Goal: Information Seeking & Learning: Learn about a topic

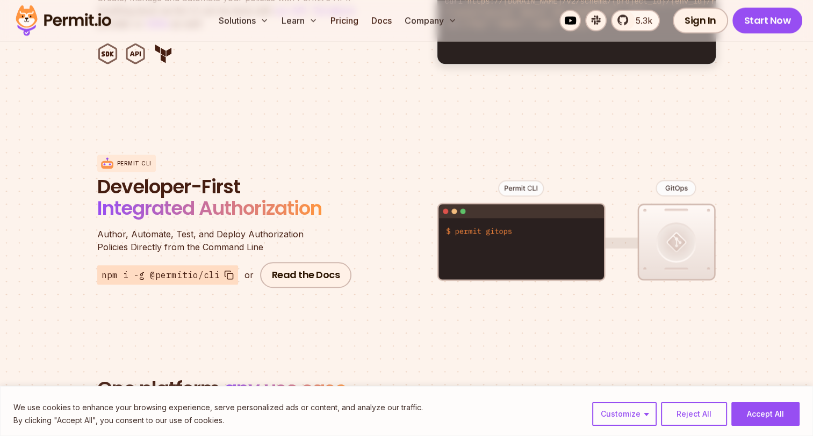
scroll to position [721, 0]
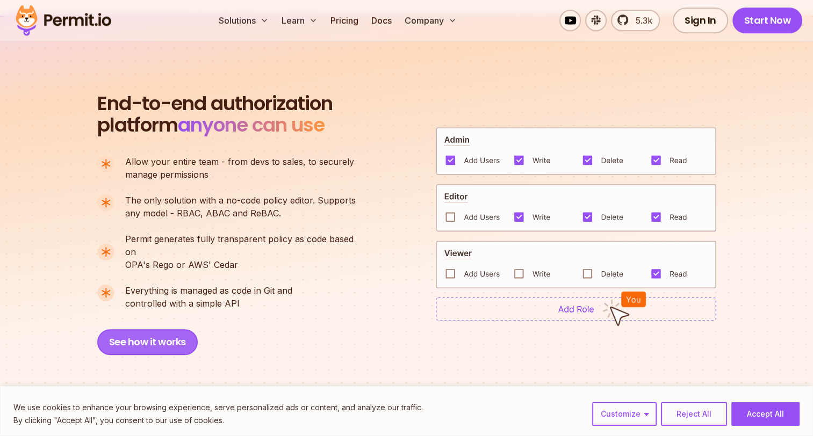
click at [151, 329] on button "See how it works" at bounding box center [147, 342] width 100 height 26
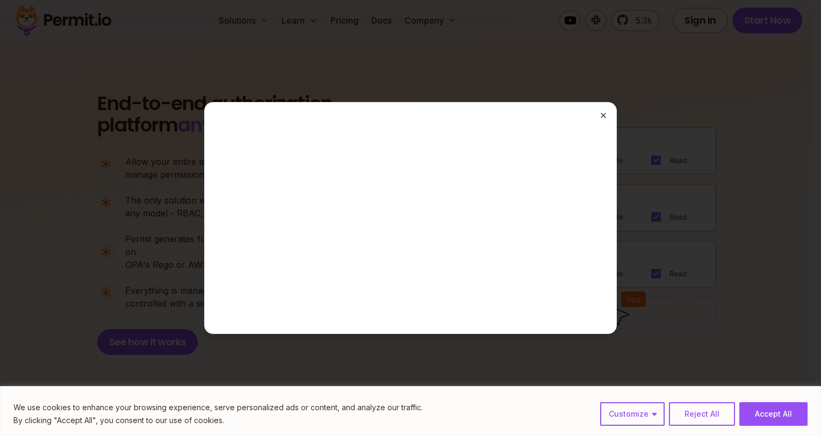
click at [601, 117] on line "button" at bounding box center [603, 115] width 4 height 4
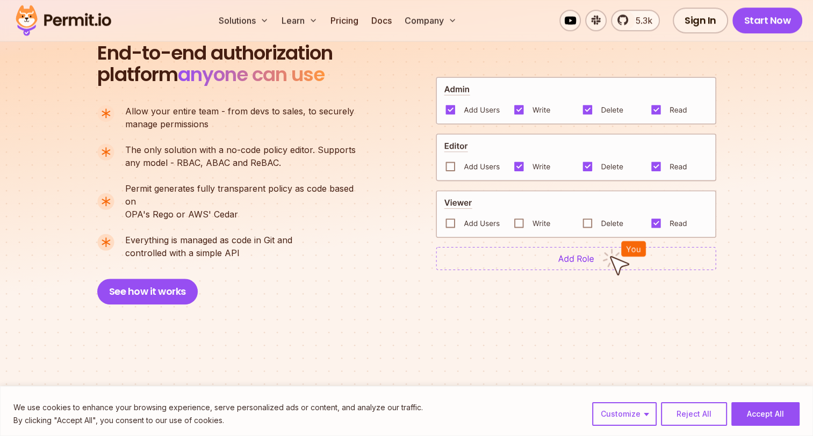
scroll to position [793, 0]
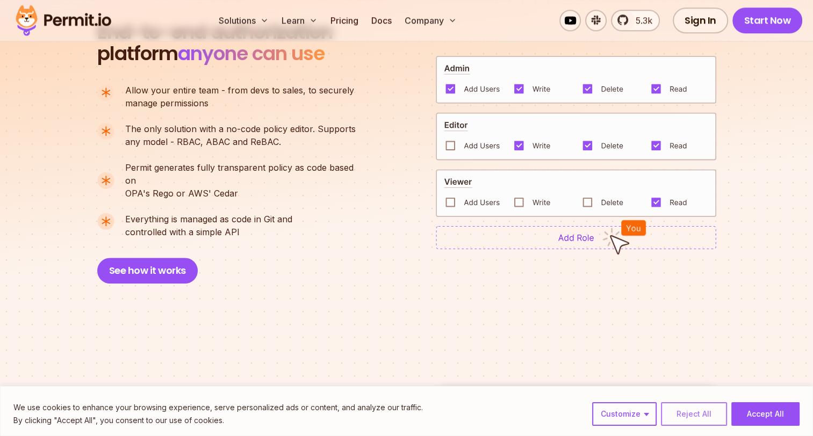
click at [684, 411] on button "Reject All" at bounding box center [694, 414] width 66 height 24
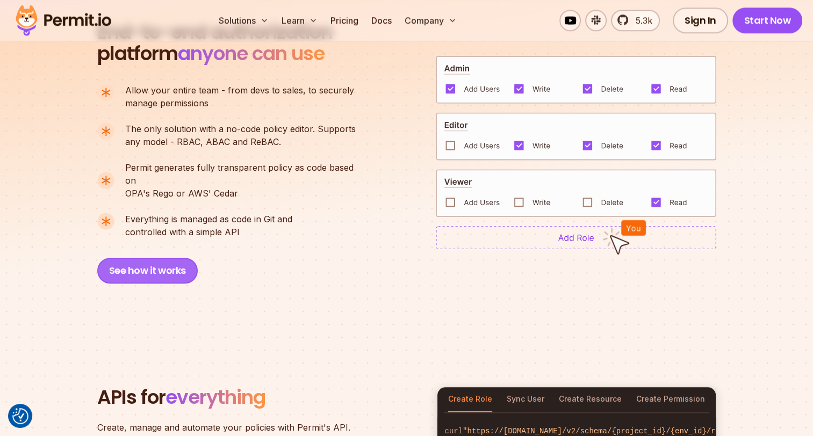
click at [170, 264] on button "See how it works" at bounding box center [147, 271] width 100 height 26
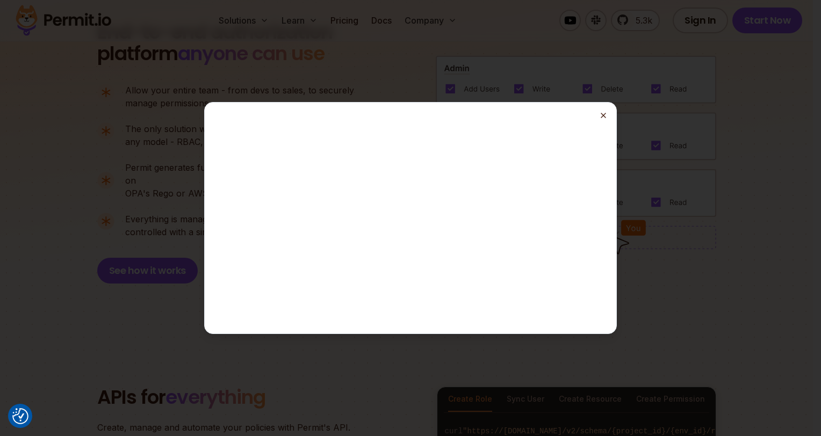
click at [605, 117] on line "button" at bounding box center [603, 115] width 4 height 4
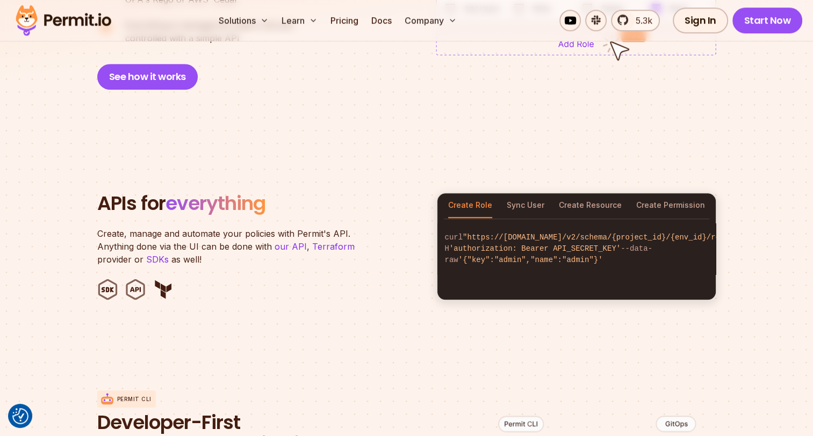
scroll to position [1008, 0]
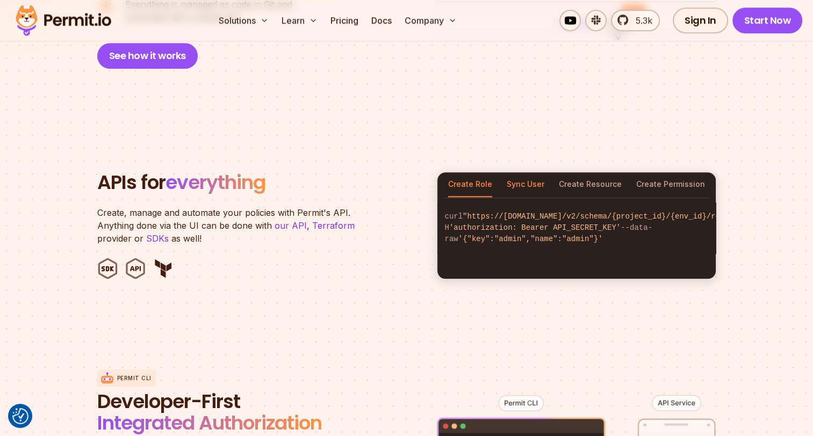
click at [516, 172] on button "Sync User" at bounding box center [525, 184] width 38 height 25
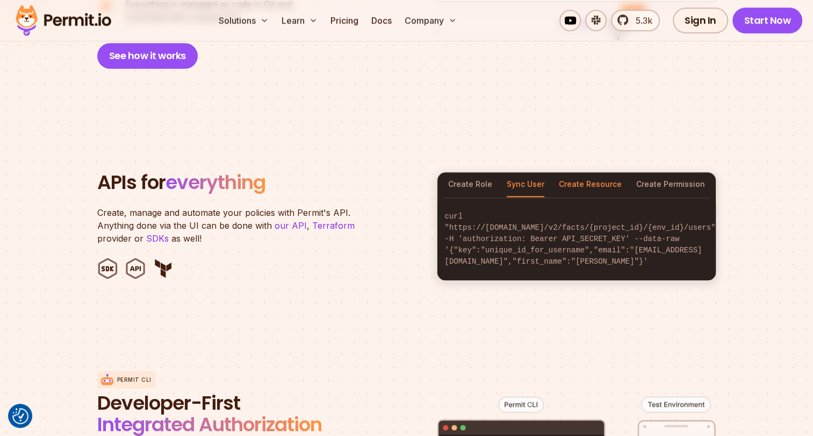
click at [590, 172] on button "Create Resource" at bounding box center [590, 184] width 63 height 25
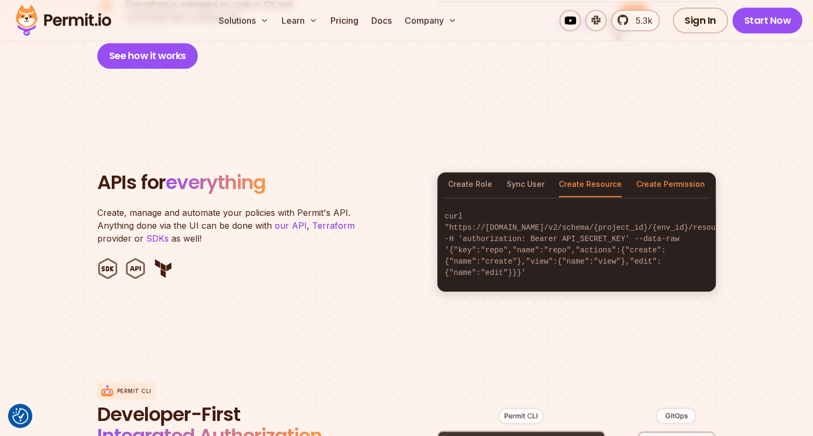
click at [661, 172] on button "Create Permission" at bounding box center [670, 184] width 69 height 25
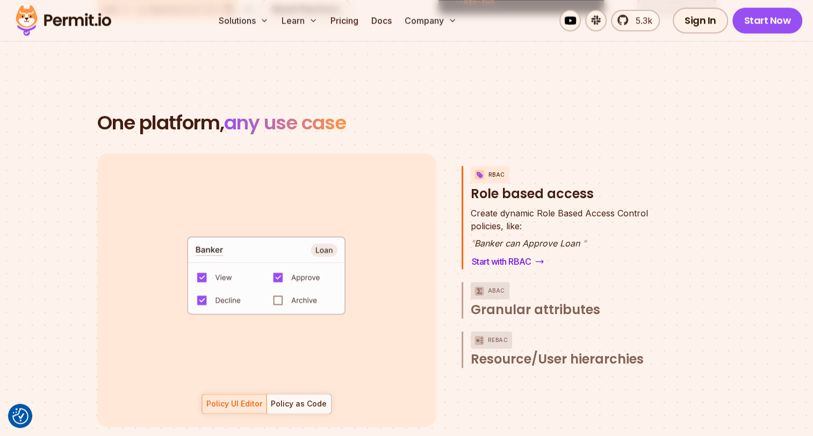
scroll to position [1509, 0]
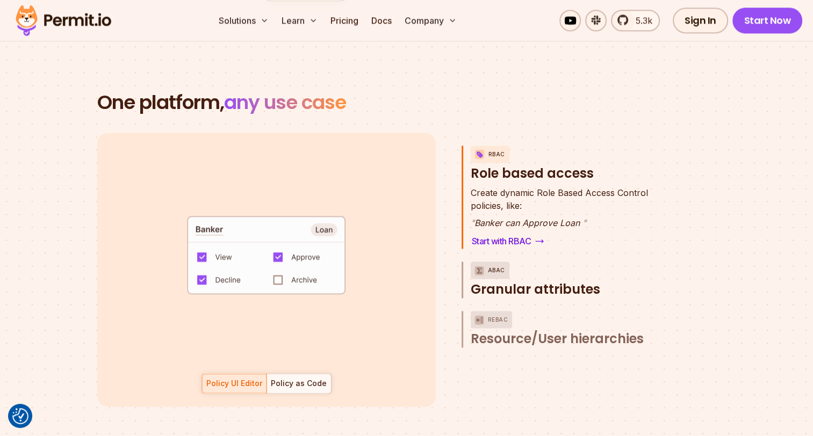
click at [491, 262] on p "ABAC" at bounding box center [496, 270] width 17 height 17
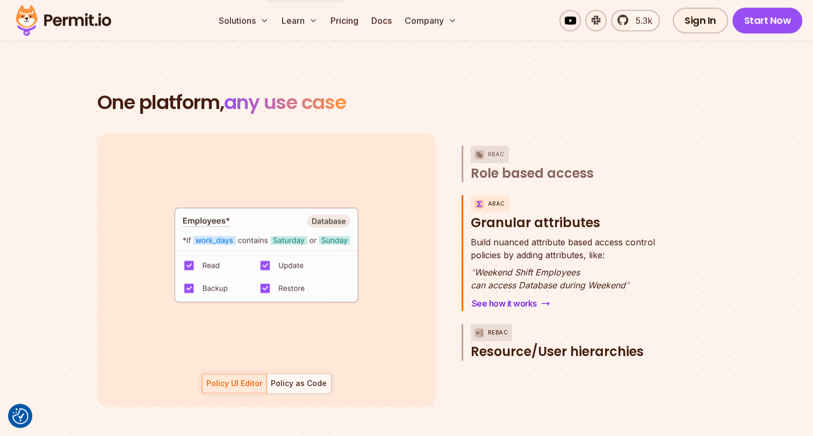
click at [496, 324] on p "ReBAC" at bounding box center [498, 332] width 20 height 17
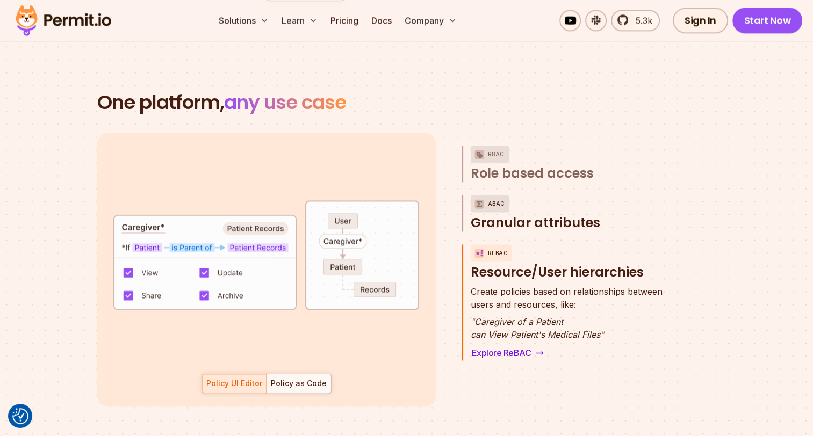
click at [494, 195] on p "ABAC" at bounding box center [496, 203] width 17 height 17
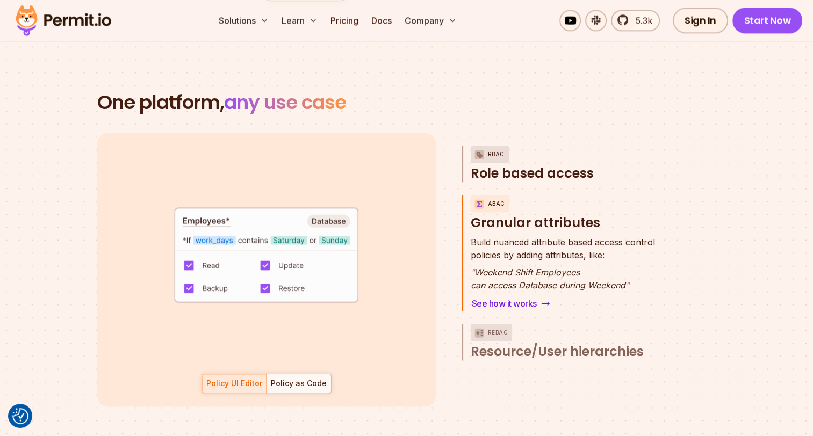
click at [501, 146] on p "RBAC" at bounding box center [496, 154] width 17 height 17
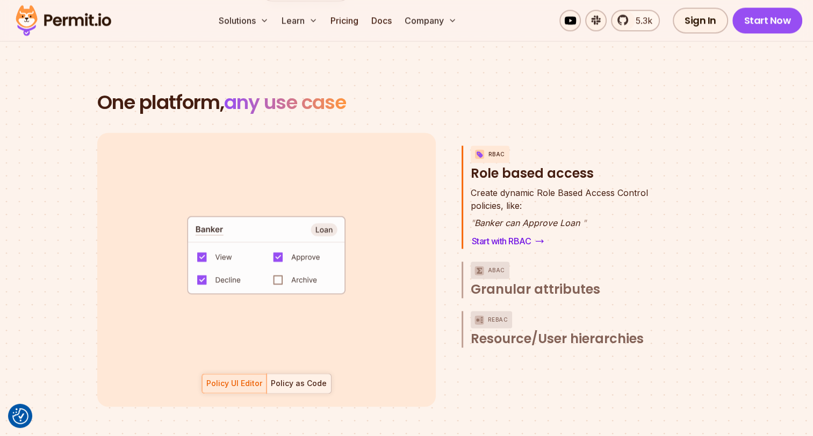
click at [320, 378] on div "Policy as Code" at bounding box center [299, 383] width 56 height 11
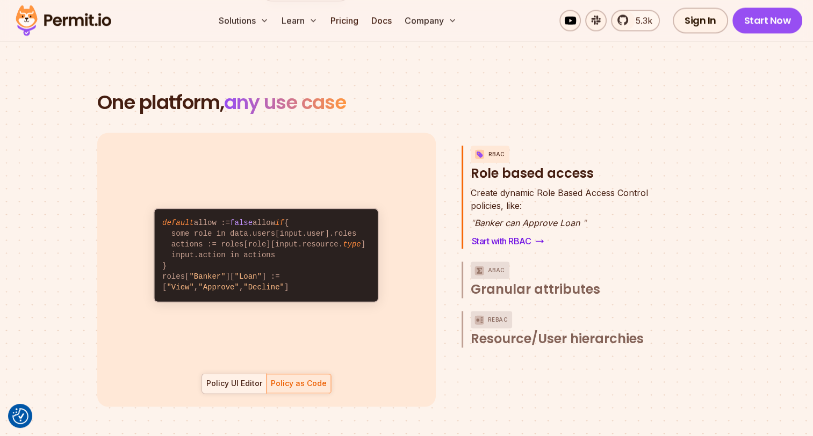
click at [252, 378] on div "Policy UI Editor" at bounding box center [234, 383] width 56 height 11
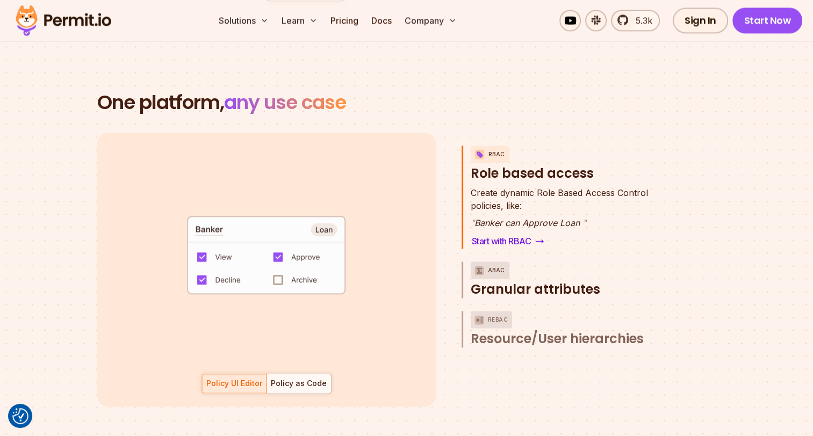
click at [482, 264] on img "button" at bounding box center [479, 270] width 13 height 13
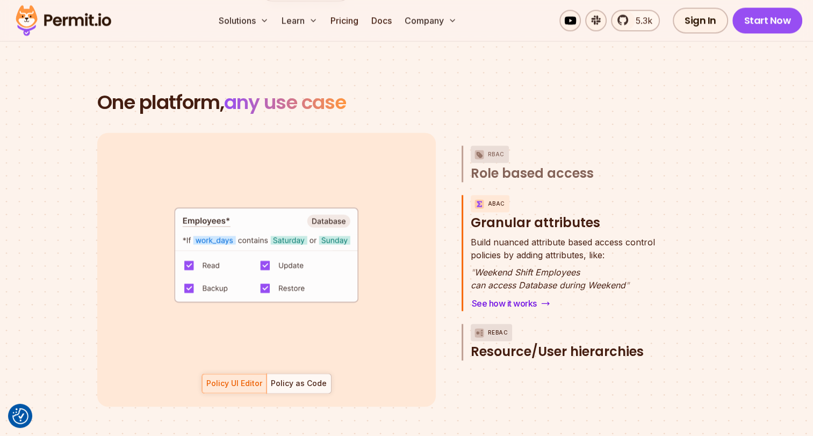
click at [492, 324] on p "ReBAC" at bounding box center [498, 332] width 20 height 17
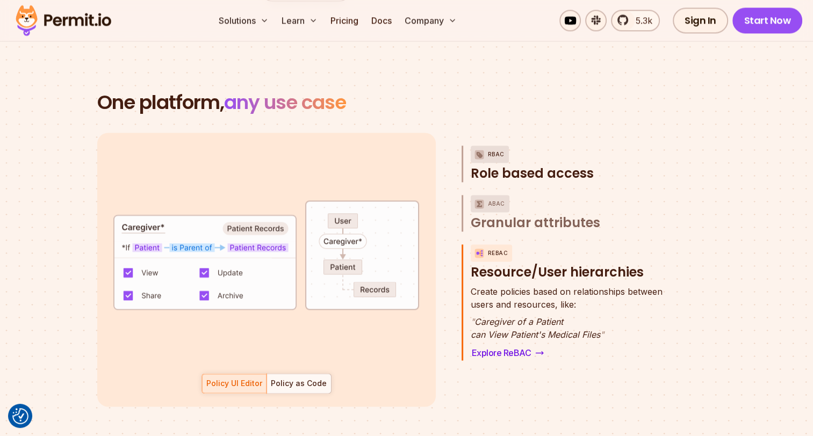
click at [498, 148] on p "RBAC" at bounding box center [496, 154] width 17 height 17
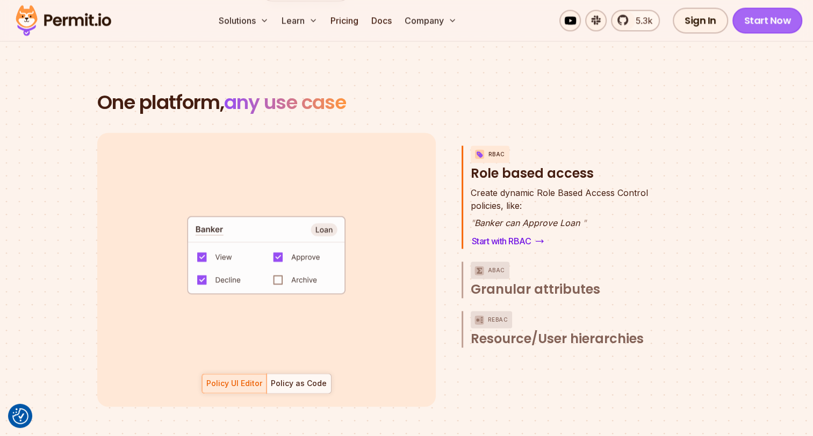
click at [743, 24] on link "Start Now" at bounding box center [767, 21] width 70 height 26
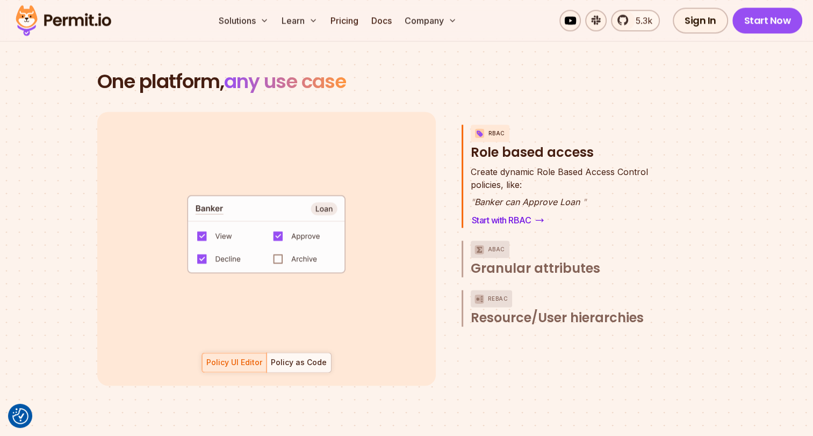
scroll to position [1509, 0]
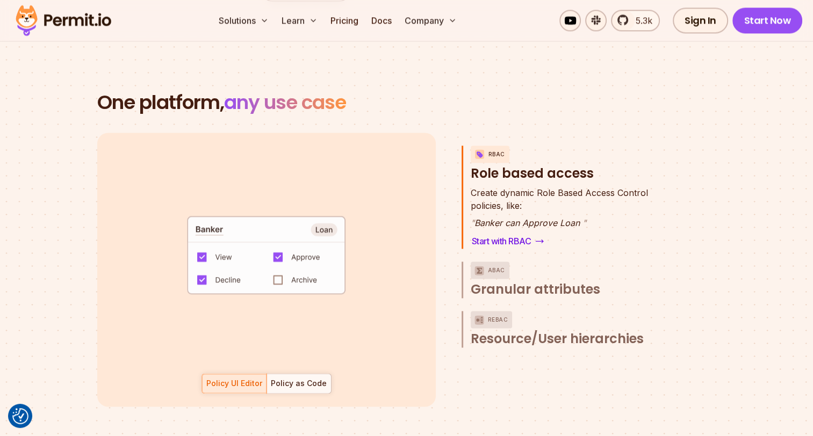
click at [294, 378] on div "Policy as Code" at bounding box center [299, 383] width 56 height 11
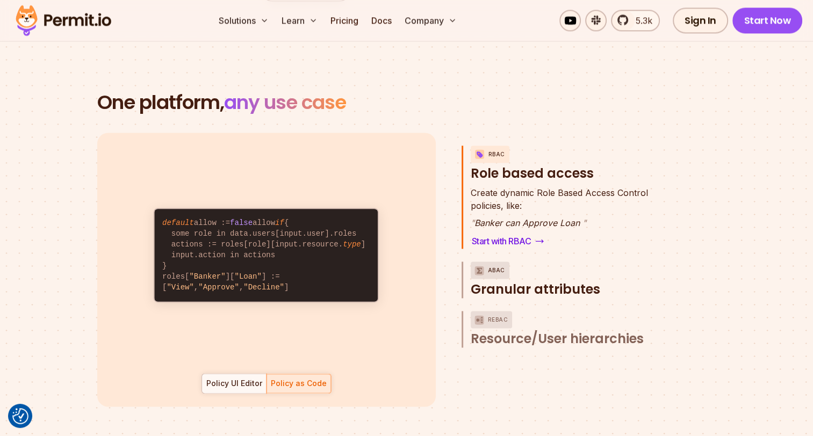
click at [483, 264] on img "button" at bounding box center [479, 270] width 13 height 13
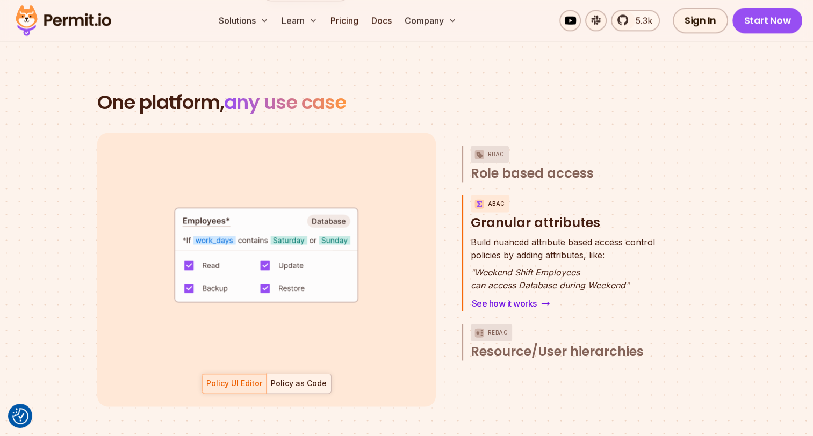
click at [288, 378] on div "Policy as Code" at bounding box center [299, 383] width 56 height 11
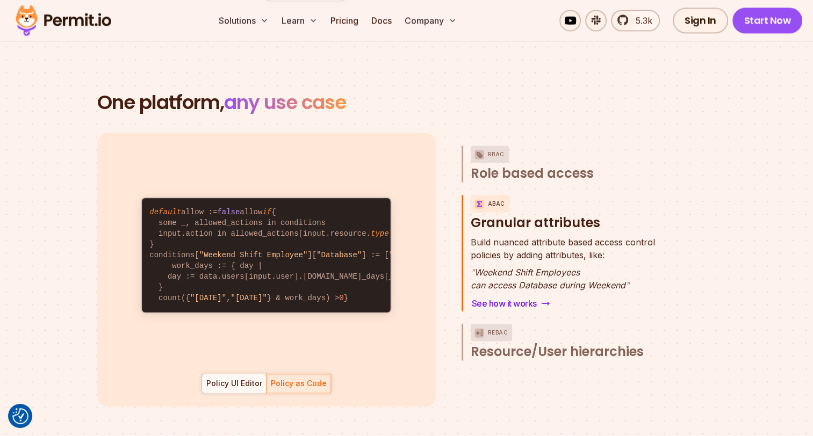
click at [490, 324] on p "ReBAC" at bounding box center [498, 332] width 20 height 17
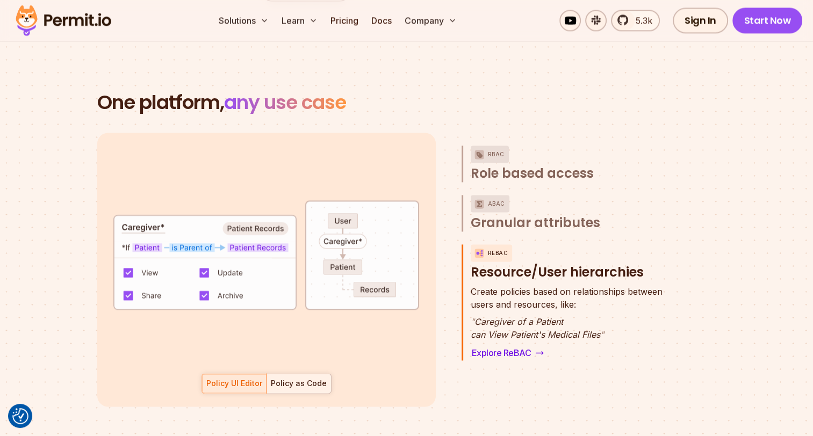
click at [322, 378] on div "Policy as Code" at bounding box center [299, 383] width 56 height 11
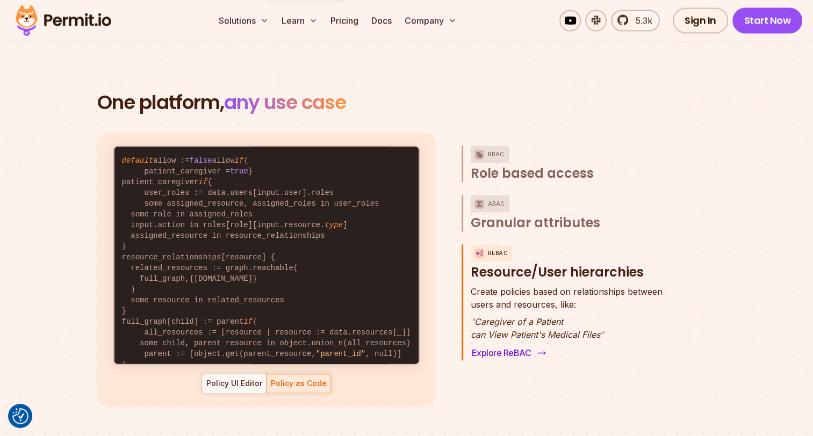
click at [477, 345] on link "Explore ReBAC" at bounding box center [508, 352] width 75 height 15
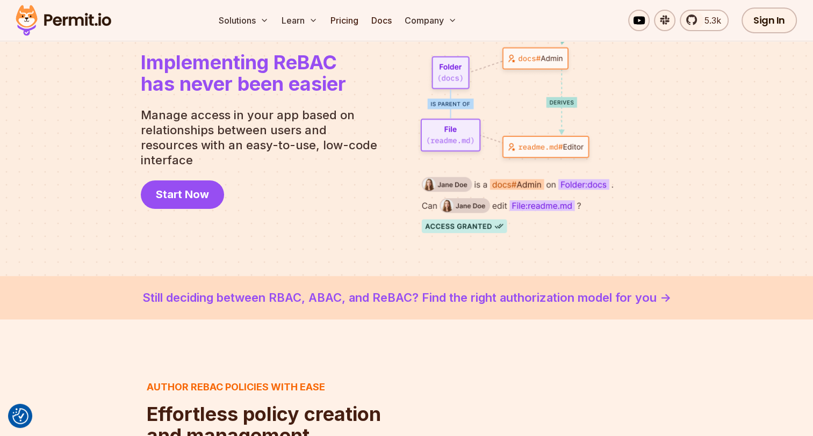
scroll to position [143, 0]
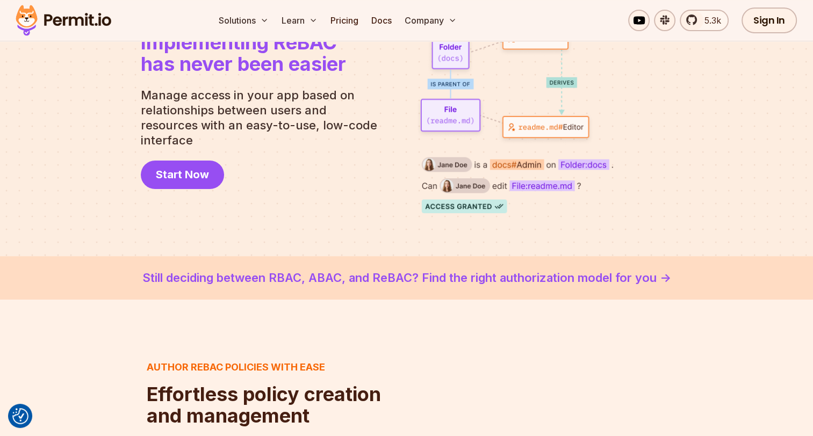
click at [367, 281] on link "Still deciding between RBAC, ABAC, and ReBAC? Find the right authorization mode…" at bounding box center [406, 278] width 761 height 18
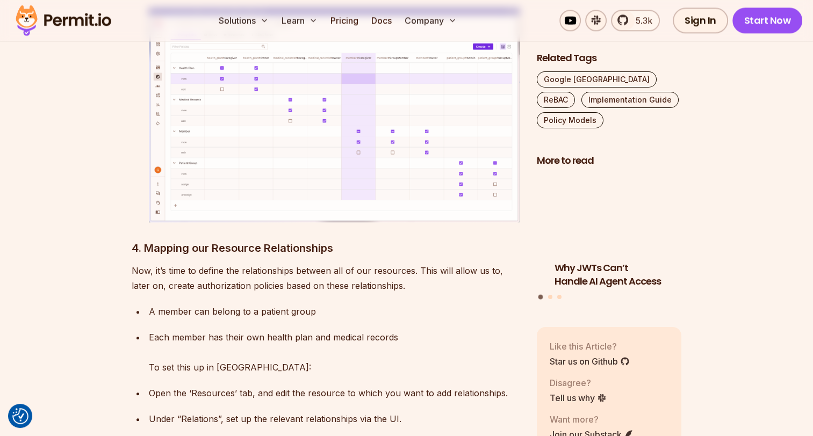
scroll to position [5156, 0]
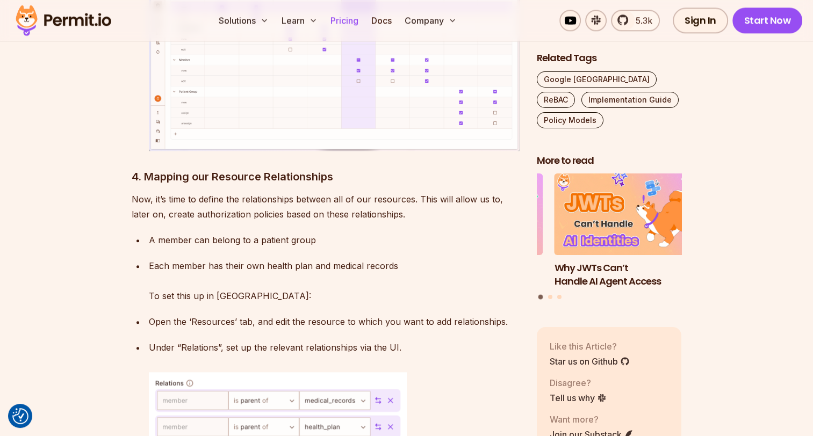
click at [356, 21] on link "Pricing" at bounding box center [344, 20] width 37 height 21
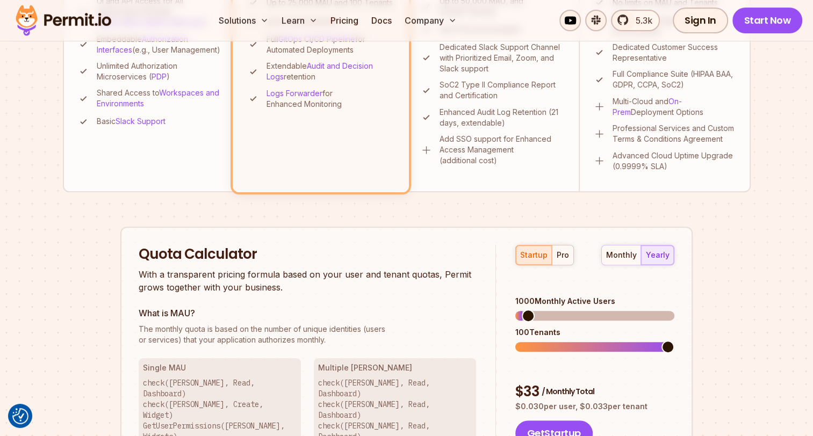
scroll to position [573, 0]
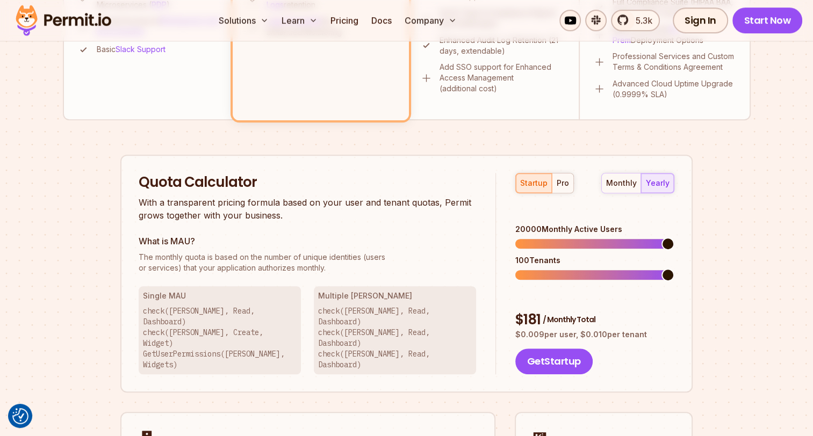
click at [674, 237] on span at bounding box center [667, 243] width 13 height 13
click at [547, 269] on span at bounding box center [553, 275] width 13 height 13
click at [670, 269] on span at bounding box center [667, 275] width 13 height 13
click at [565, 182] on div "pro" at bounding box center [562, 183] width 12 height 11
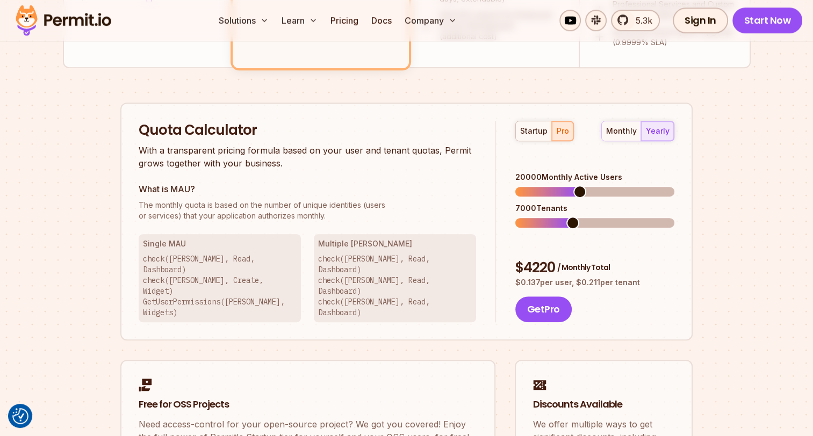
scroll to position [645, 0]
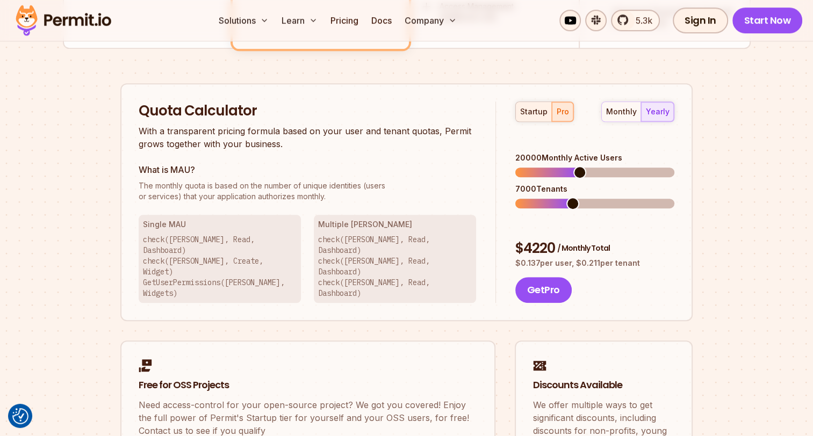
click at [532, 112] on div "startup" at bounding box center [533, 111] width 27 height 11
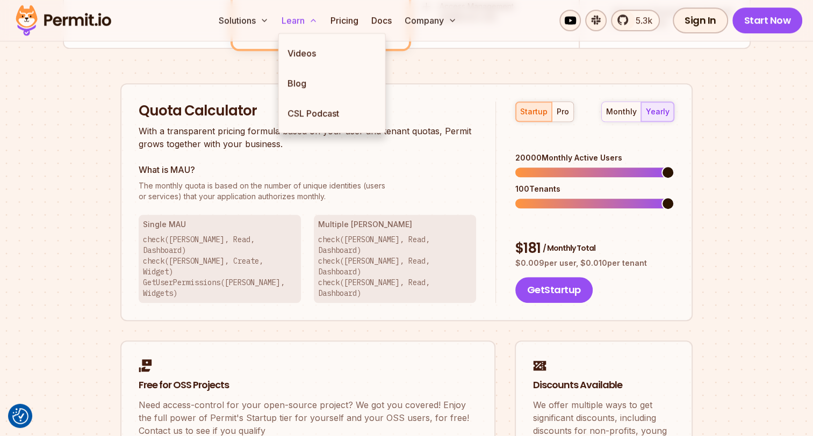
click at [302, 19] on button "Learn" at bounding box center [299, 20] width 45 height 21
click at [305, 82] on link "Blog" at bounding box center [332, 83] width 106 height 30
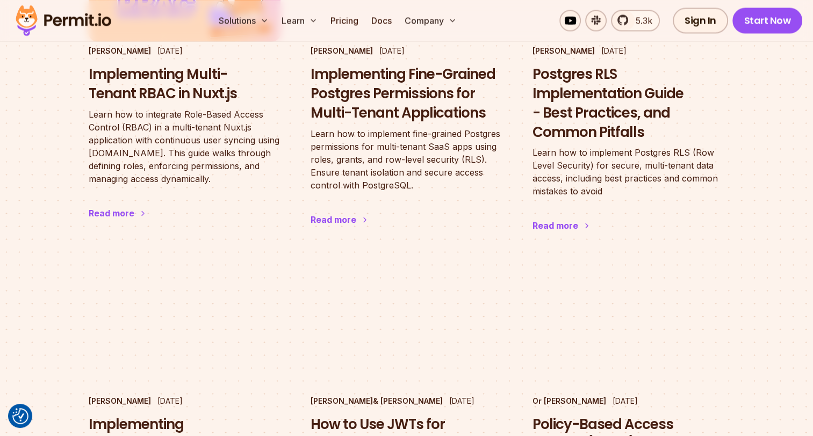
scroll to position [1647, 0]
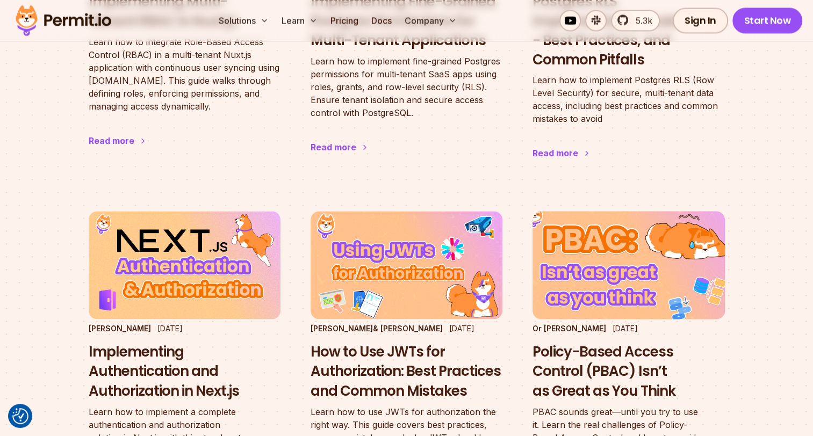
click at [646, 343] on h3 "Policy-Based Access Control (PBAC) Isn’t as Great as You Think" at bounding box center [628, 371] width 192 height 57
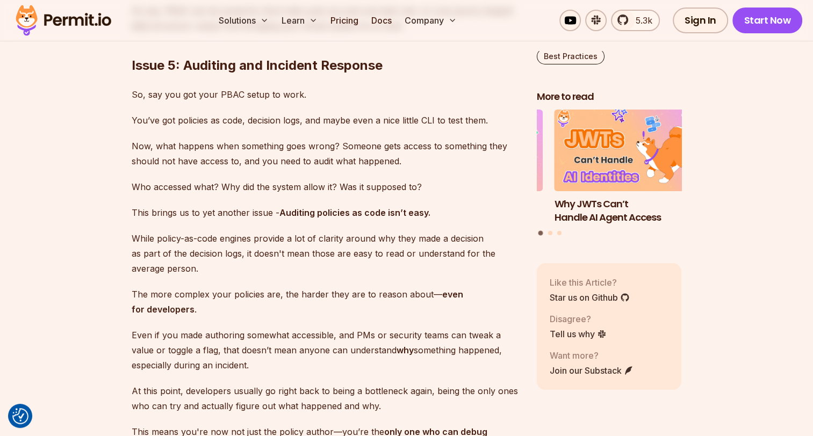
scroll to position [4011, 0]
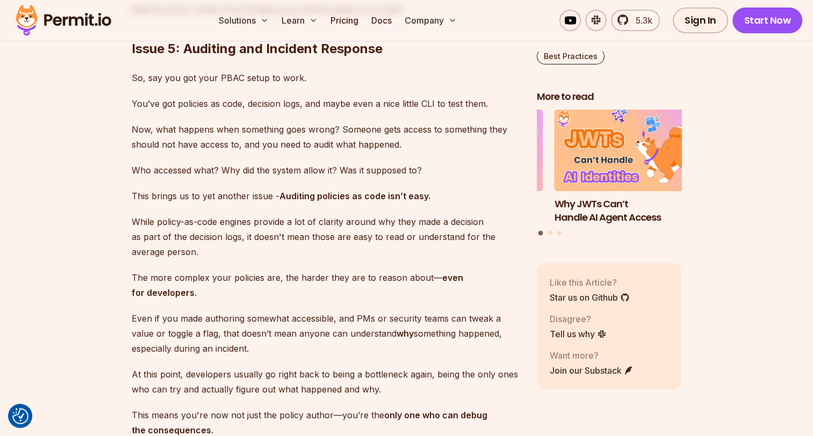
drag, startPoint x: 266, startPoint y: 161, endPoint x: 331, endPoint y: 164, distance: 64.5
drag, startPoint x: 331, startPoint y: 164, endPoint x: 325, endPoint y: 162, distance: 6.1
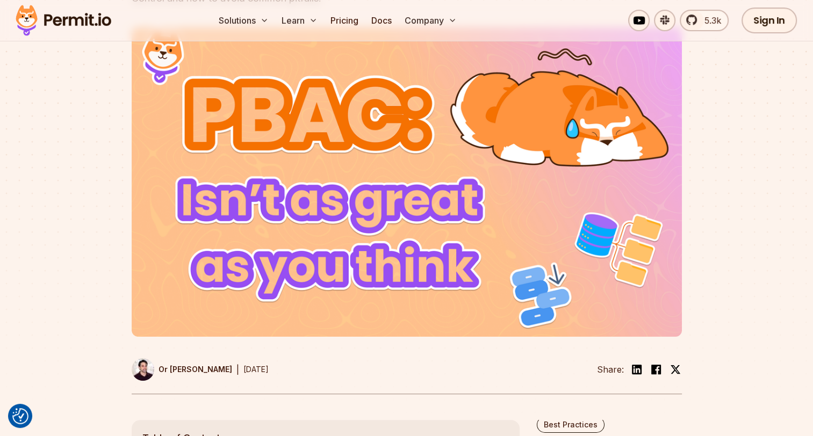
scroll to position [0, 0]
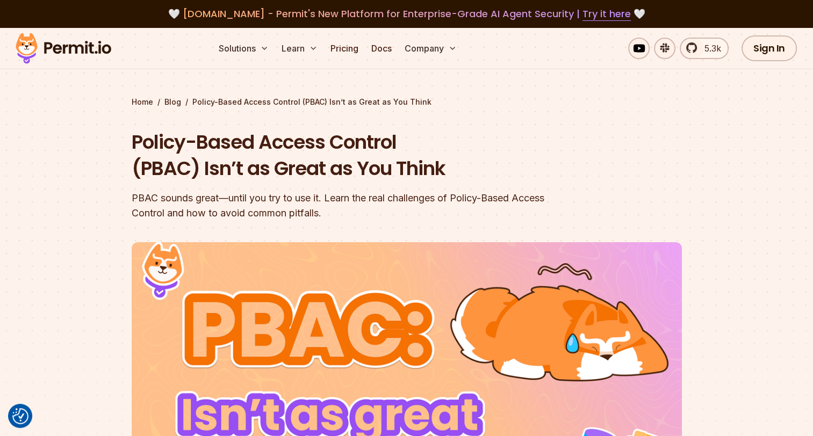
click at [82, 57] on img at bounding box center [63, 48] width 105 height 37
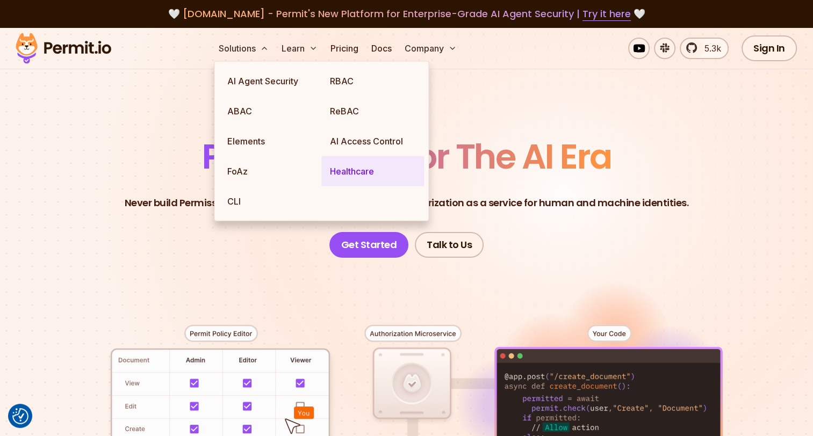
click at [352, 171] on link "Healthcare" at bounding box center [372, 171] width 103 height 30
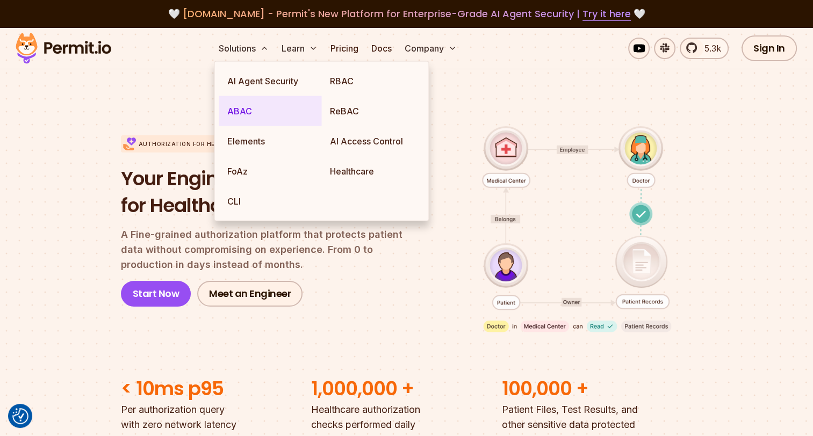
click at [233, 107] on link "ABAC" at bounding box center [270, 111] width 103 height 30
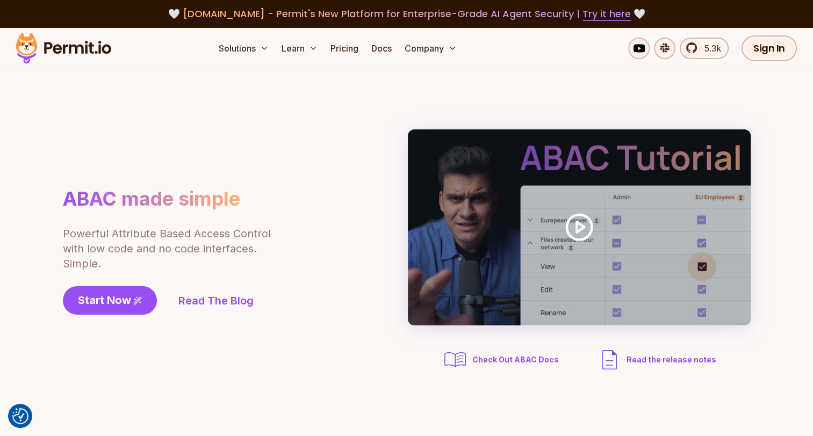
click at [99, 52] on img at bounding box center [63, 48] width 105 height 37
